Goal: Information Seeking & Learning: Learn about a topic

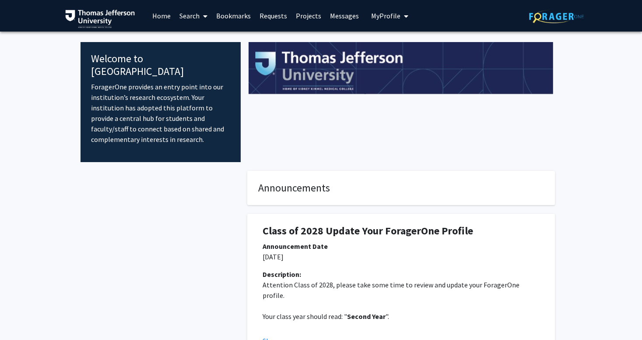
click at [391, 12] on span "My Profile" at bounding box center [385, 15] width 29 height 9
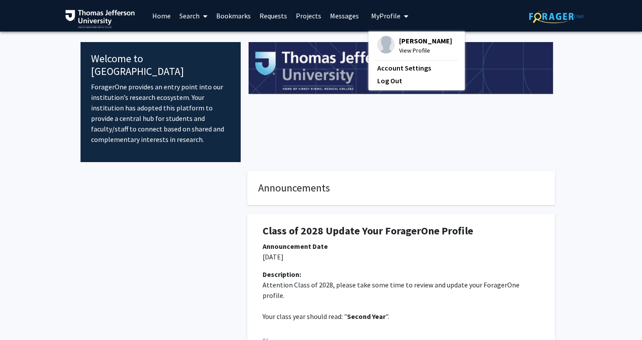
click at [404, 54] on span "View Profile" at bounding box center [425, 51] width 53 height 10
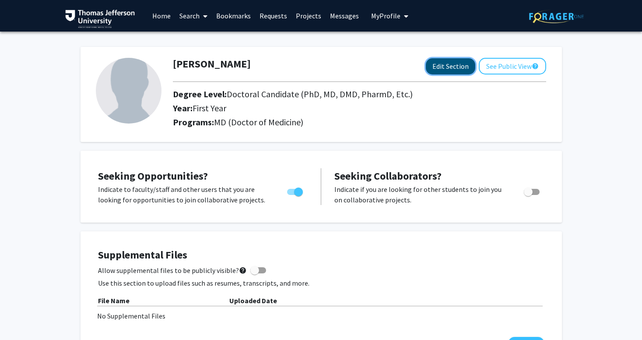
click at [454, 67] on button "Edit Section" at bounding box center [450, 66] width 49 height 16
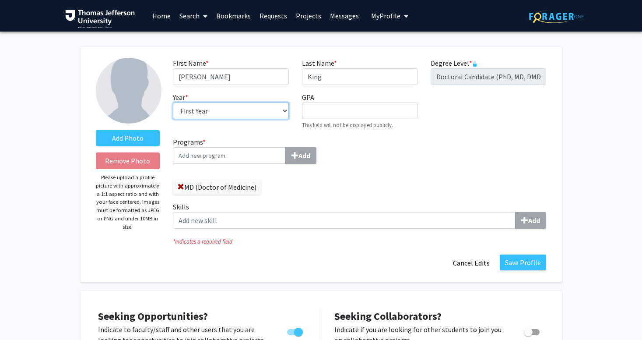
click at [193, 112] on select "--- First Year Second Year Third Year Fourth Year Fifth Year Sixth Year Seventh…" at bounding box center [231, 110] width 116 height 17
select select "second_year"
click at [525, 258] on button "Save Profile" at bounding box center [523, 262] width 46 height 16
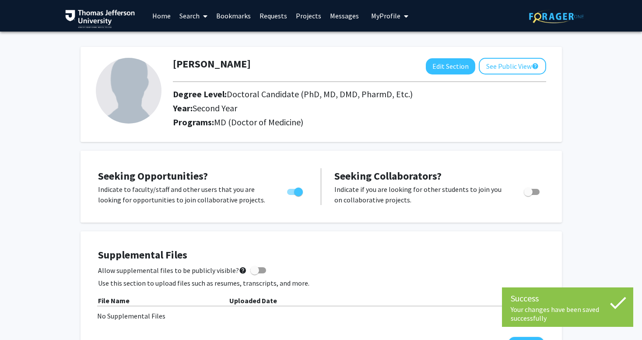
click at [165, 14] on link "Home" at bounding box center [161, 15] width 27 height 31
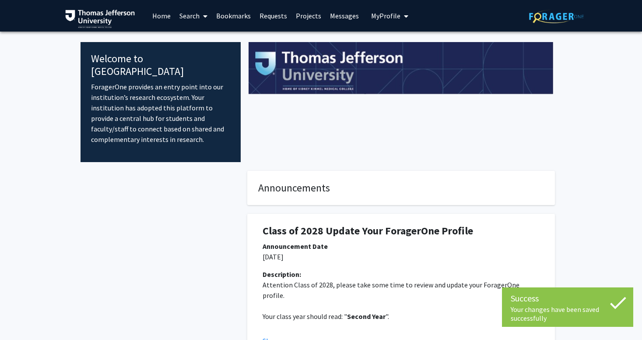
click at [203, 18] on icon at bounding box center [205, 16] width 4 height 7
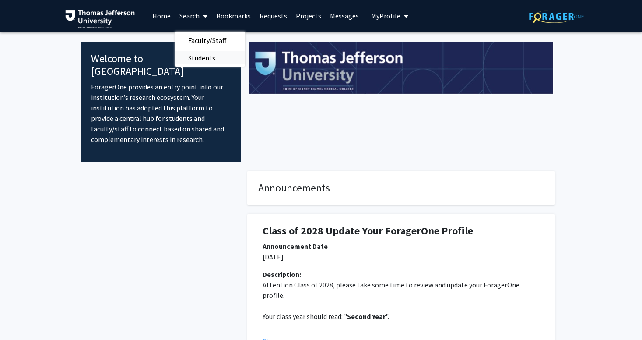
click at [201, 56] on span "Students" at bounding box center [201, 58] width 53 height 18
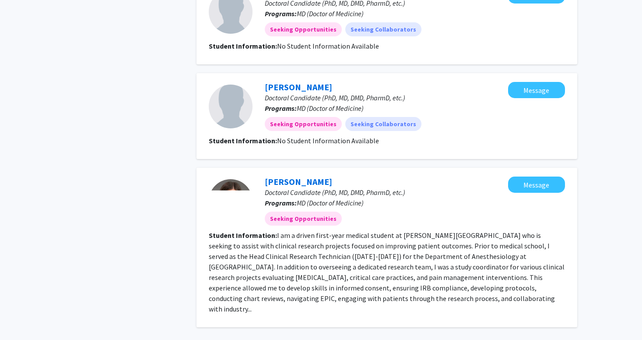
scroll to position [844, 0]
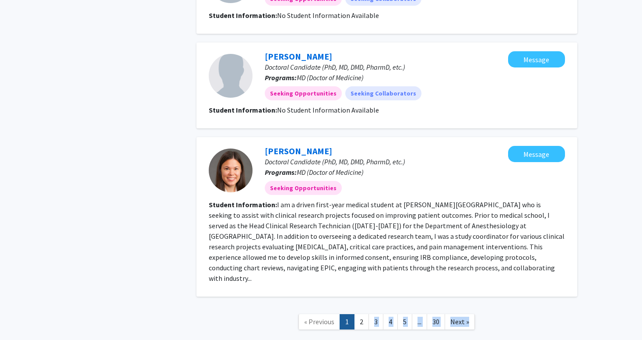
drag, startPoint x: 361, startPoint y: 300, endPoint x: 349, endPoint y: 322, distance: 24.7
click at [361, 314] on link "2" at bounding box center [361, 321] width 15 height 15
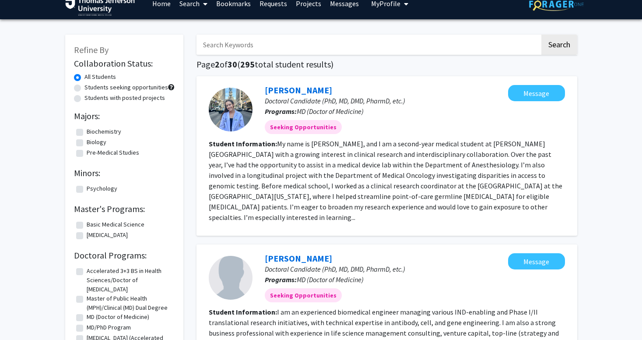
scroll to position [10, 0]
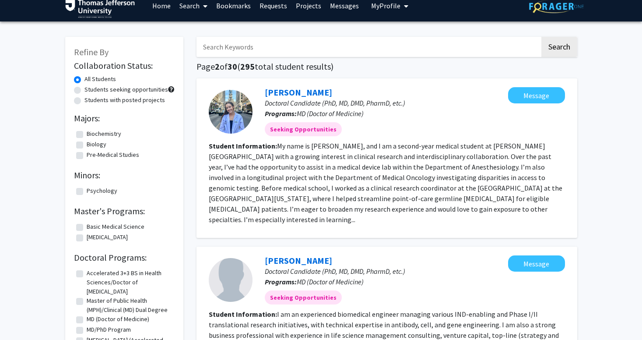
click at [312, 204] on fg-read-more "My name is [PERSON_NAME], and I am a second-year medical student at [PERSON_NAM…" at bounding box center [386, 182] width 354 height 82
click at [285, 94] on link "[PERSON_NAME]" at bounding box center [298, 92] width 67 height 11
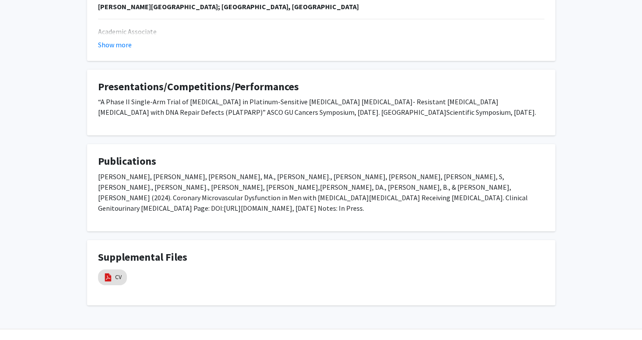
scroll to position [409, 0]
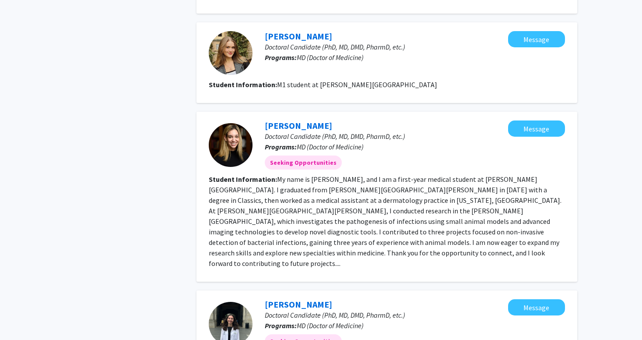
scroll to position [1017, 0]
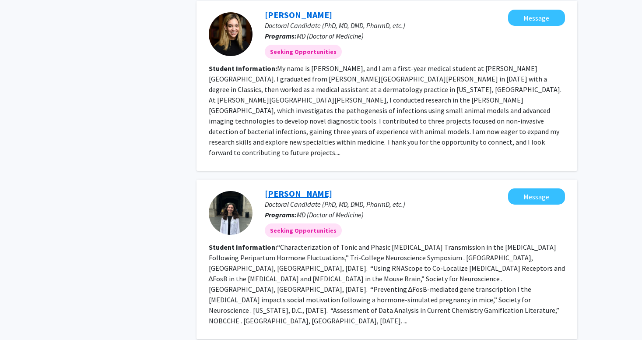
click at [299, 188] on link "[PERSON_NAME]" at bounding box center [298, 193] width 67 height 11
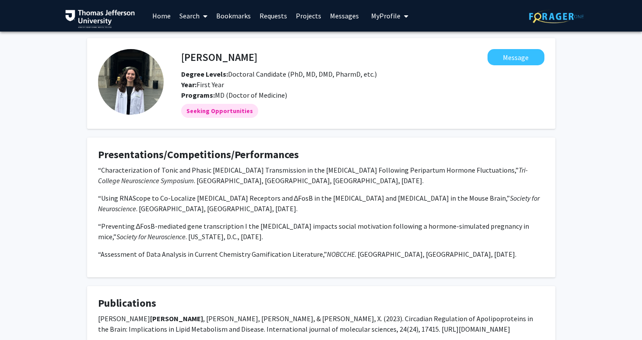
scroll to position [105, 0]
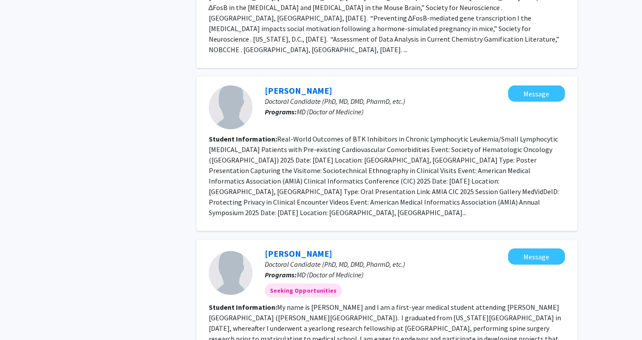
scroll to position [1297, 0]
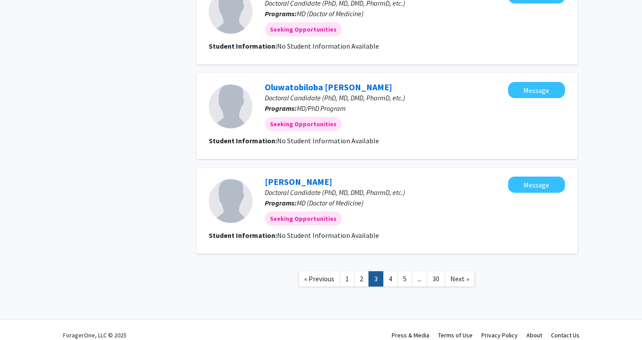
scroll to position [785, 0]
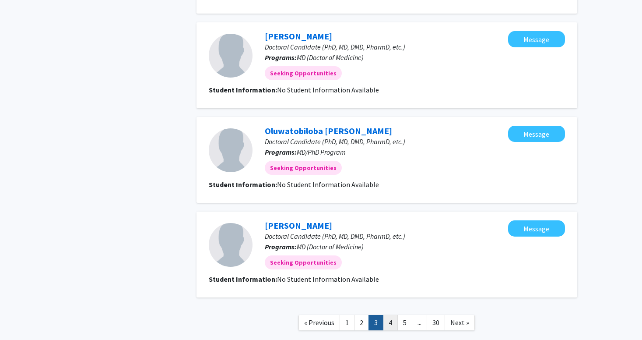
click at [390, 315] on link "4" at bounding box center [390, 322] width 15 height 15
